Goal: Task Accomplishment & Management: Use online tool/utility

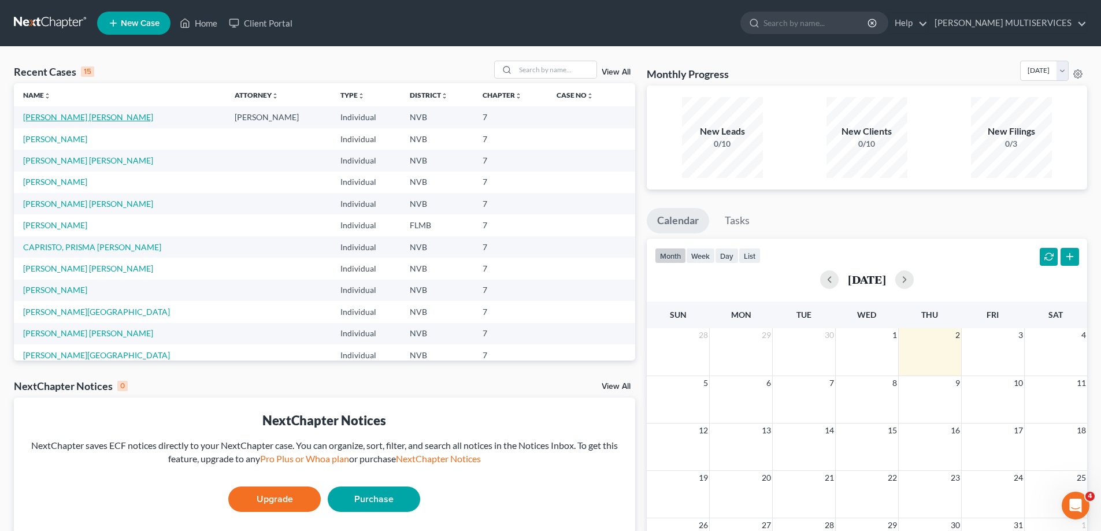
click at [94, 117] on link "[PERSON_NAME] [PERSON_NAME]" at bounding box center [88, 117] width 130 height 10
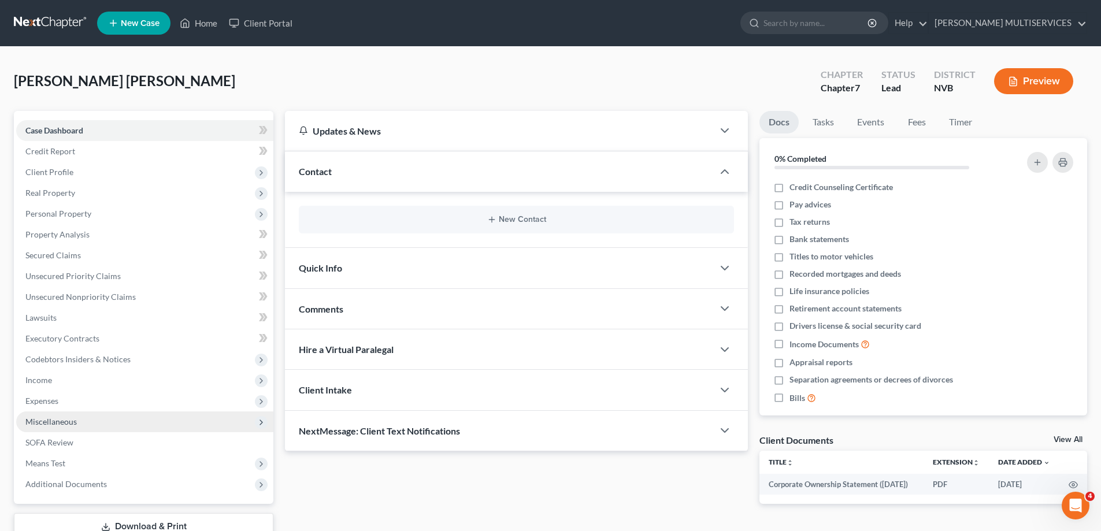
click at [54, 422] on span "Miscellaneous" at bounding box center [50, 422] width 51 height 10
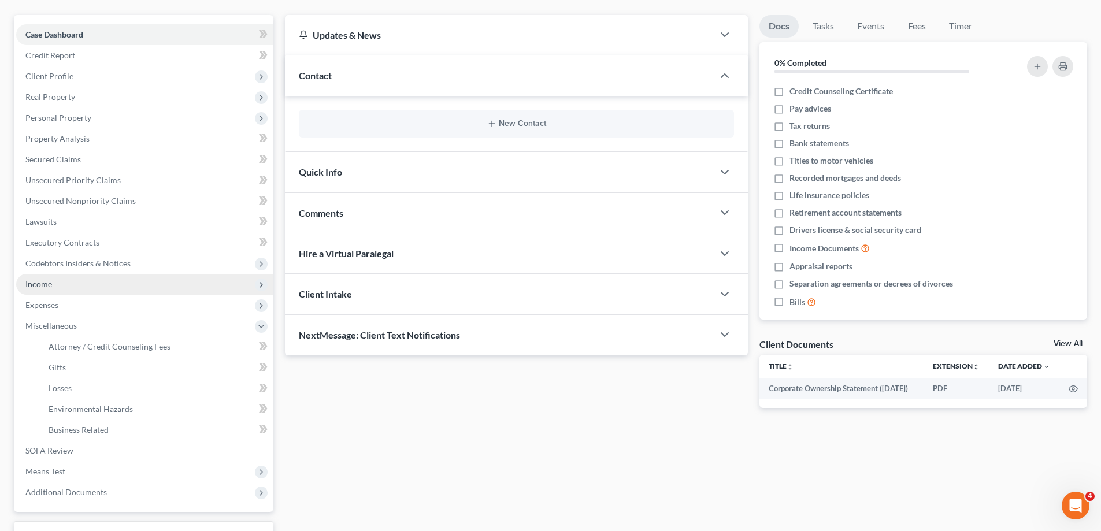
scroll to position [173, 0]
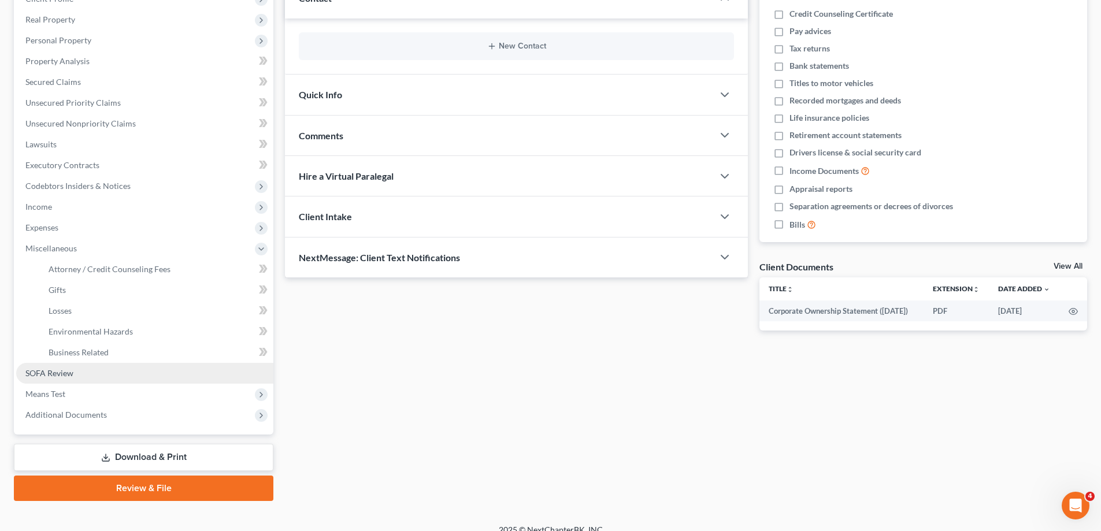
click at [65, 372] on span "SOFA Review" at bounding box center [49, 373] width 48 height 10
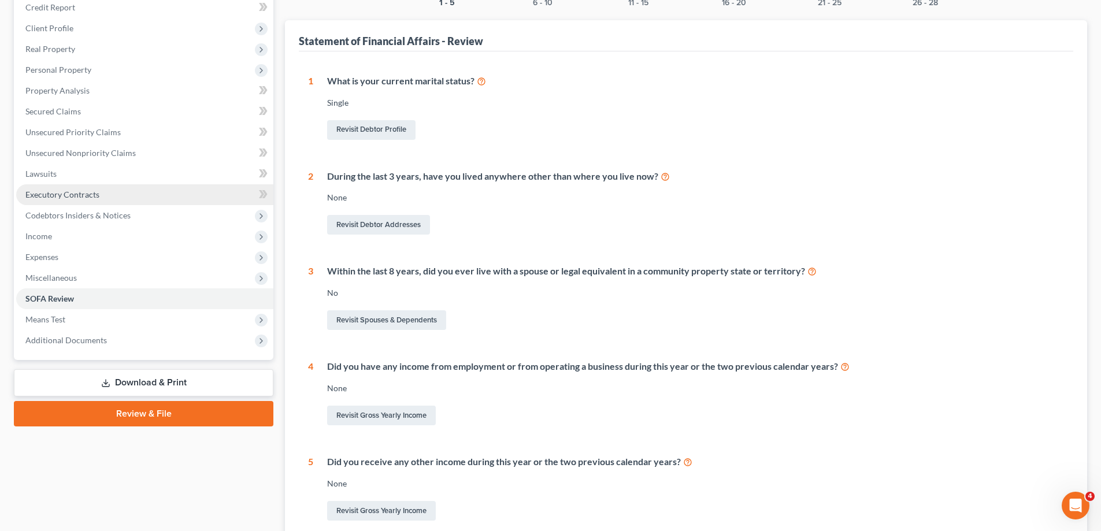
scroll to position [143, 0]
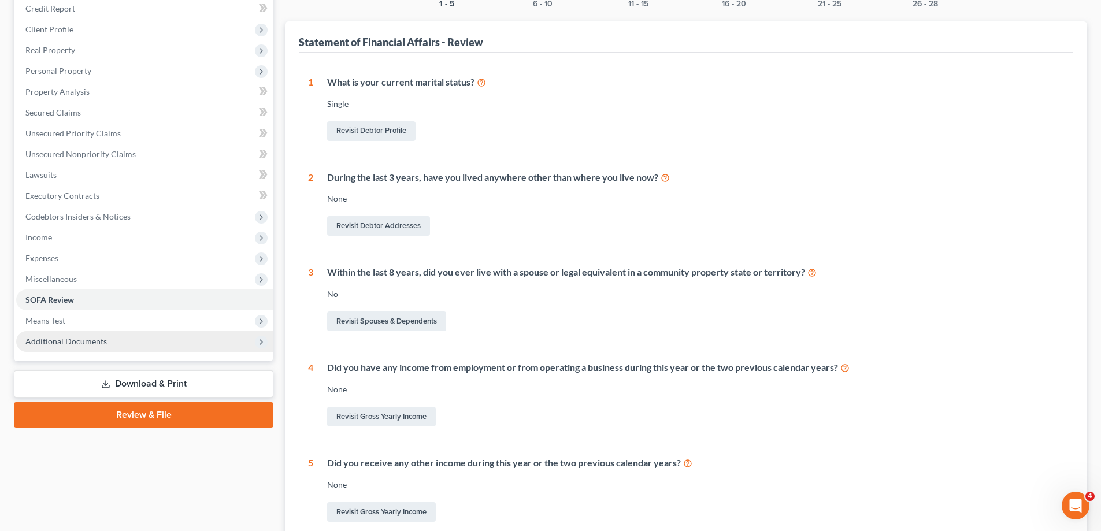
click at [78, 342] on span "Additional Documents" at bounding box center [66, 341] width 82 height 10
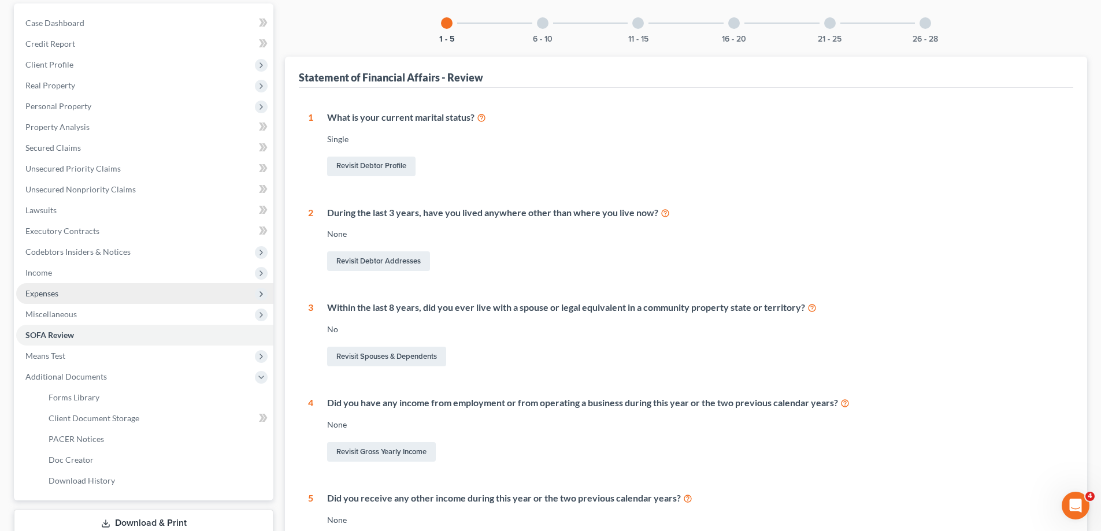
scroll to position [0, 0]
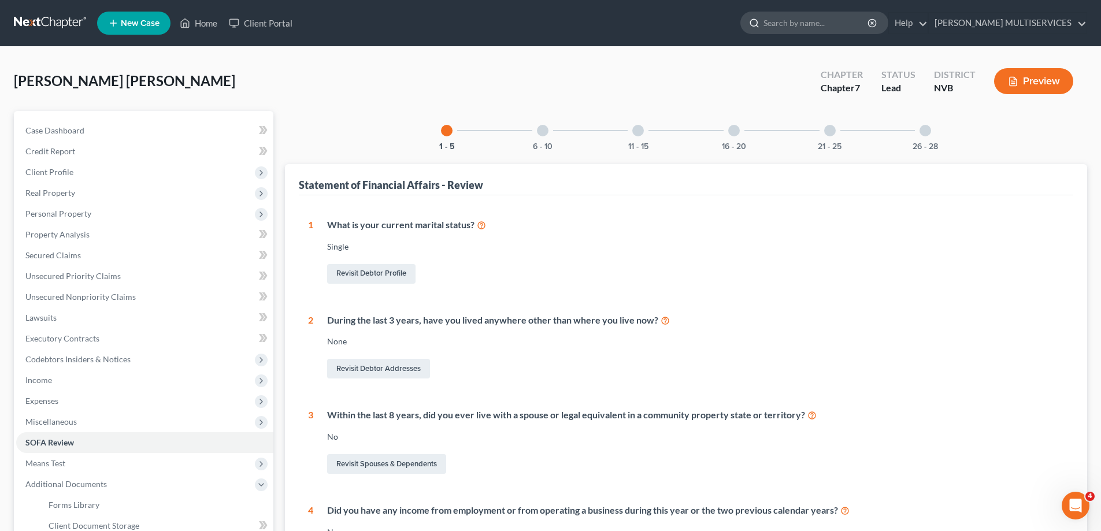
click at [780, 25] on input "search" at bounding box center [817, 22] width 106 height 21
type input "SOCIAL SECURITY STATEMENT"
click at [1037, 80] on button "Preview" at bounding box center [1033, 81] width 79 height 26
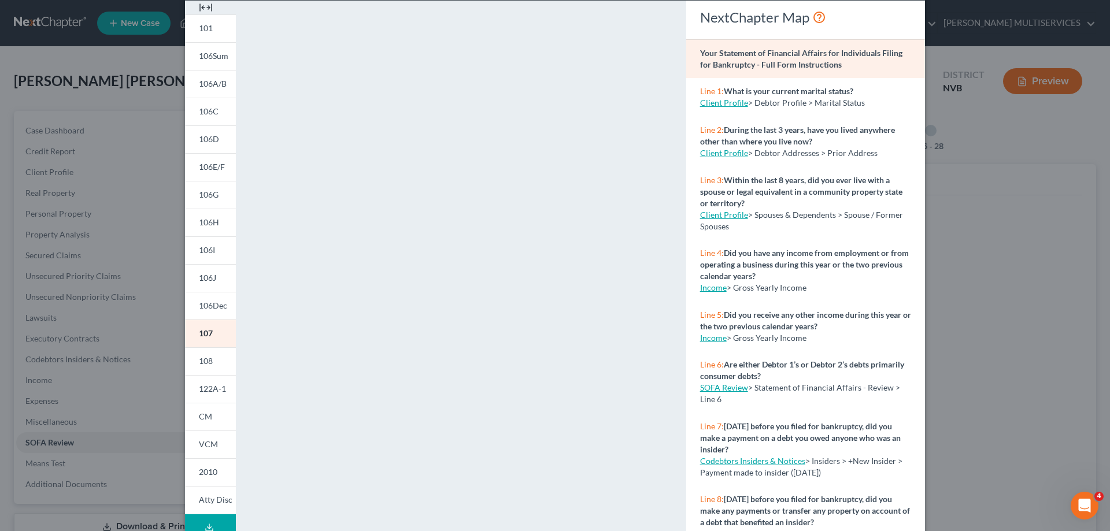
scroll to position [121, 0]
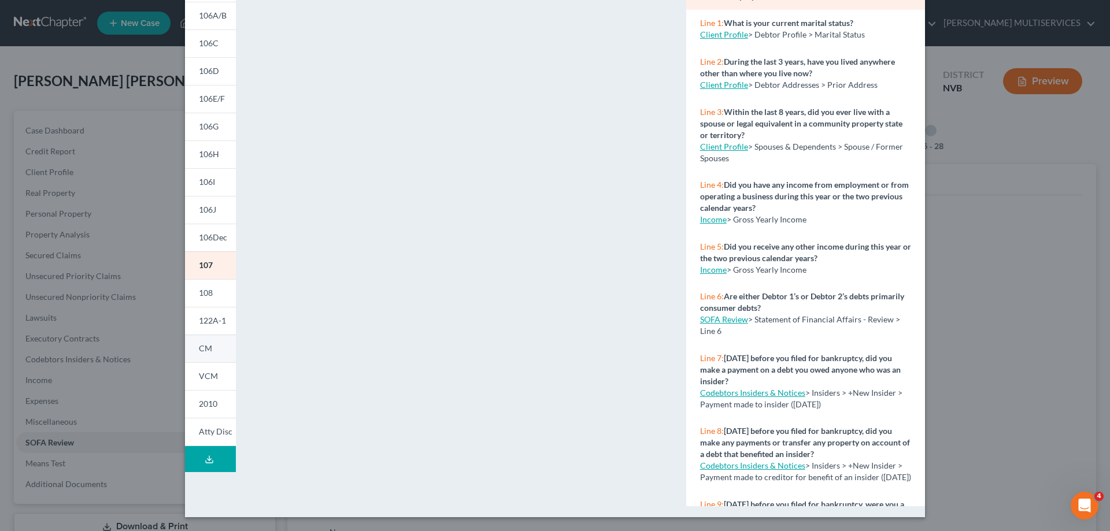
click at [202, 351] on span "CM" at bounding box center [205, 348] width 13 height 10
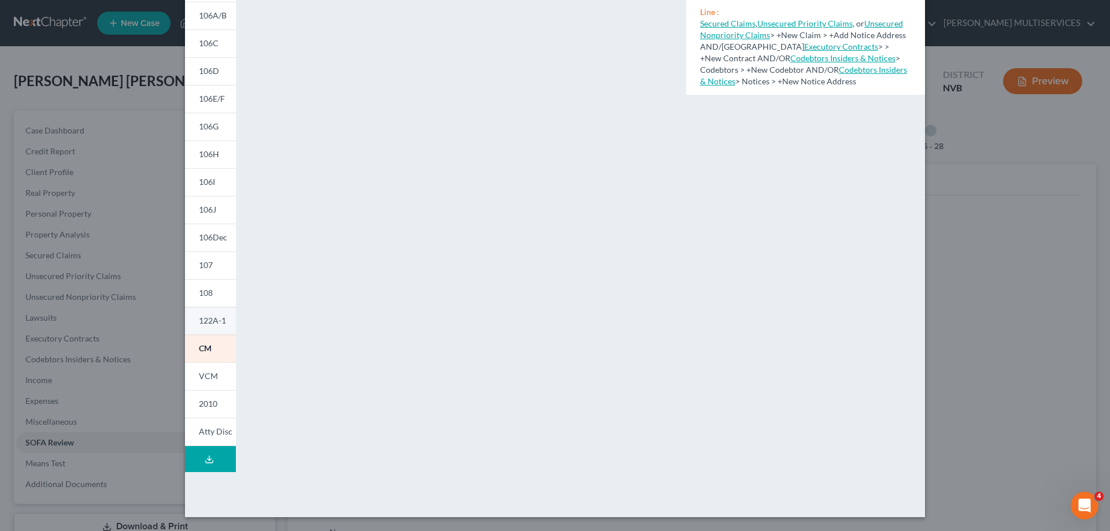
click at [207, 321] on span "122A-1" at bounding box center [212, 321] width 27 height 10
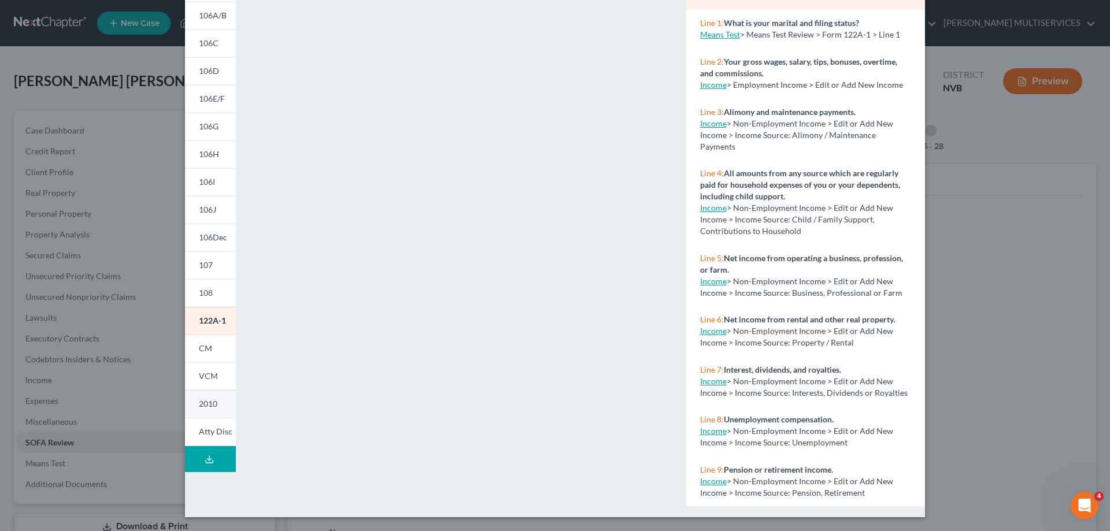
click at [204, 402] on span "2010" at bounding box center [208, 404] width 18 height 10
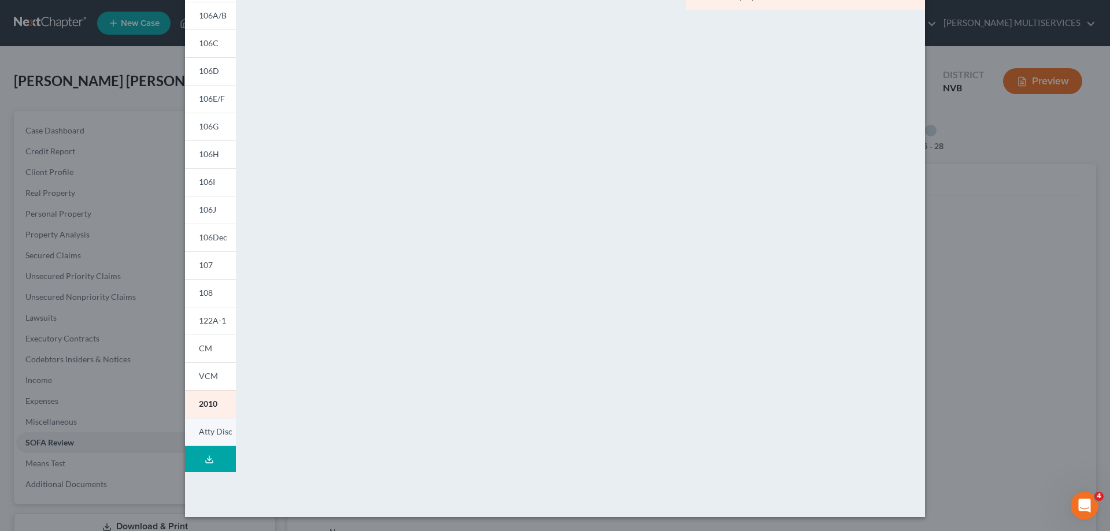
click at [200, 433] on span "Atty Disc" at bounding box center [216, 432] width 34 height 10
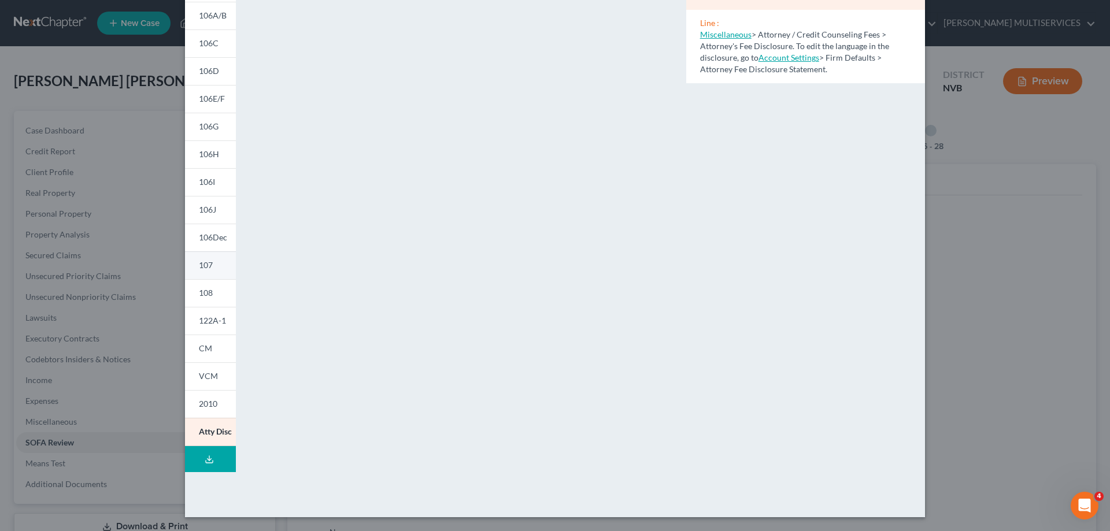
click at [201, 265] on span "107" at bounding box center [206, 265] width 14 height 10
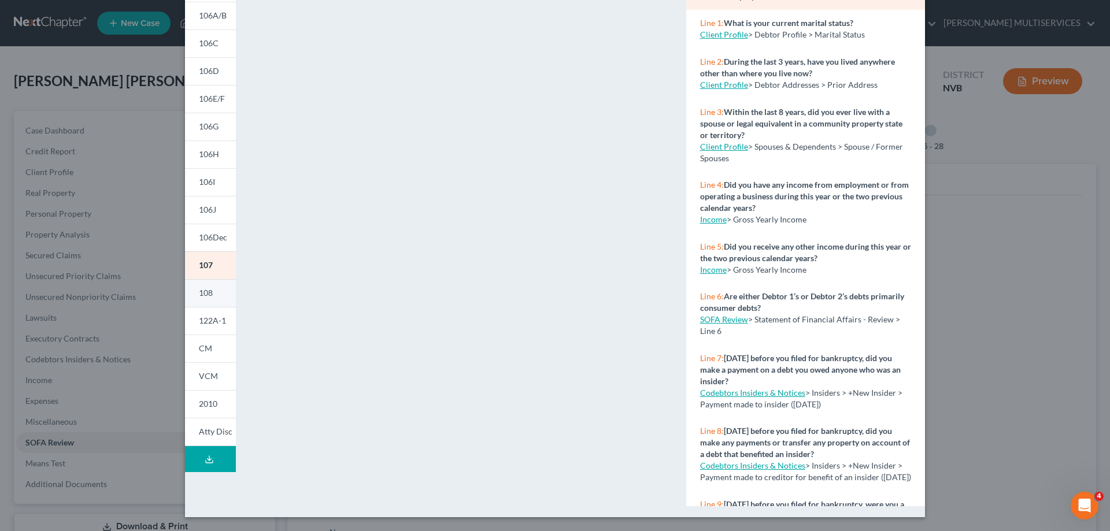
click at [204, 293] on span "108" at bounding box center [206, 293] width 14 height 10
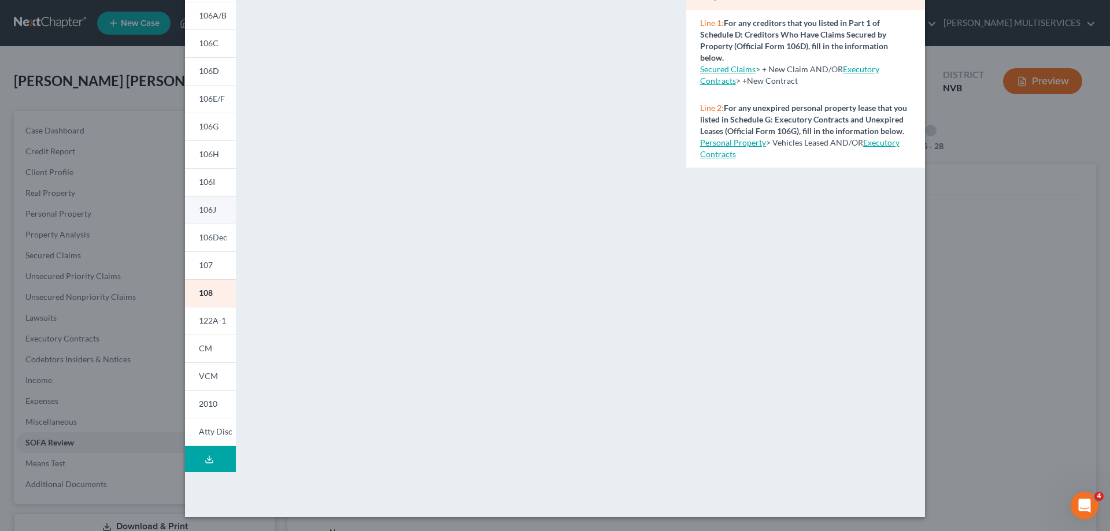
click at [199, 206] on span "106J" at bounding box center [207, 210] width 17 height 10
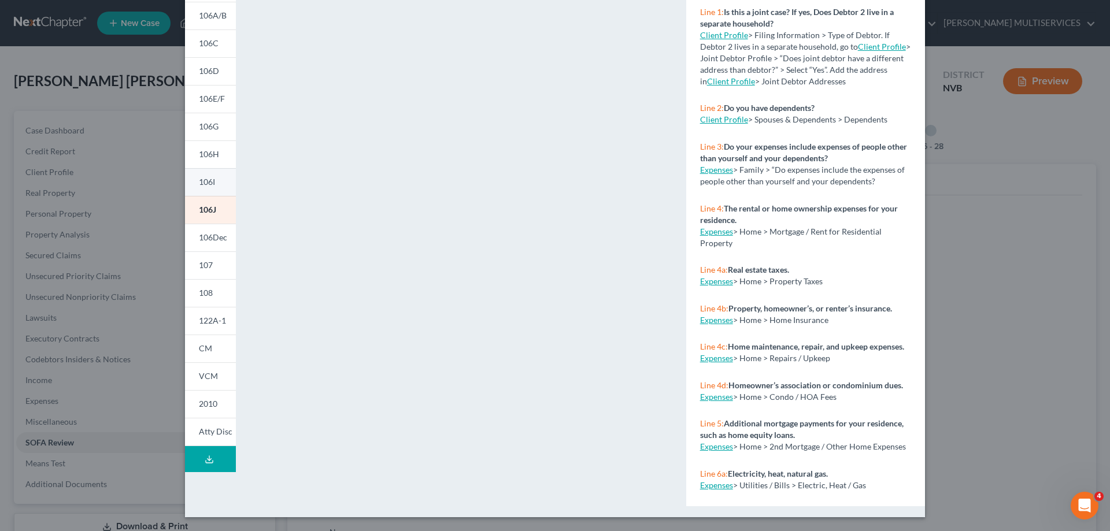
click at [208, 184] on span "106I" at bounding box center [207, 182] width 16 height 10
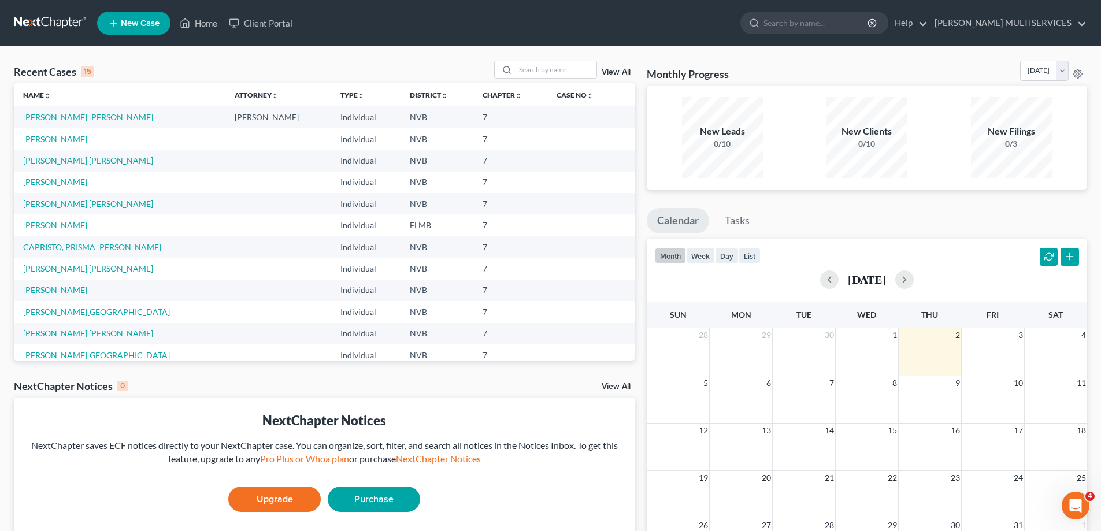
click at [78, 113] on link "[PERSON_NAME] [PERSON_NAME]" at bounding box center [88, 117] width 130 height 10
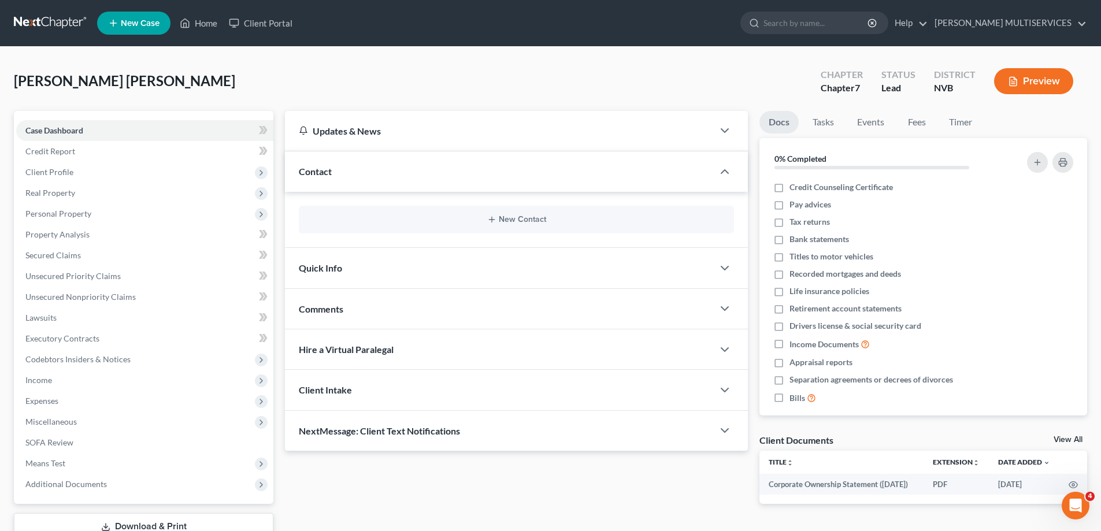
click at [1046, 80] on button "Preview" at bounding box center [1033, 81] width 79 height 26
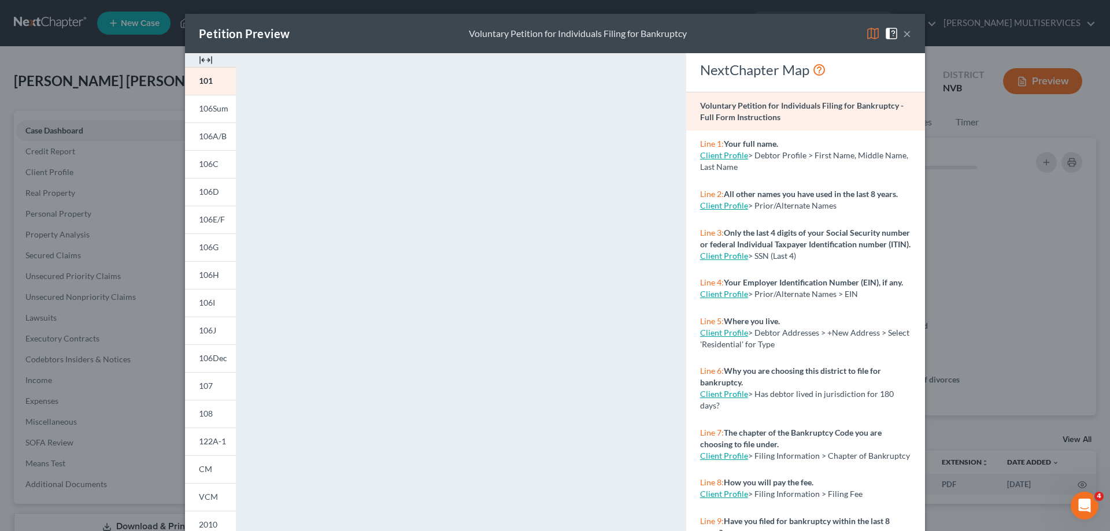
click at [903, 37] on button "×" at bounding box center [907, 34] width 8 height 14
